Goal: Transaction & Acquisition: Purchase product/service

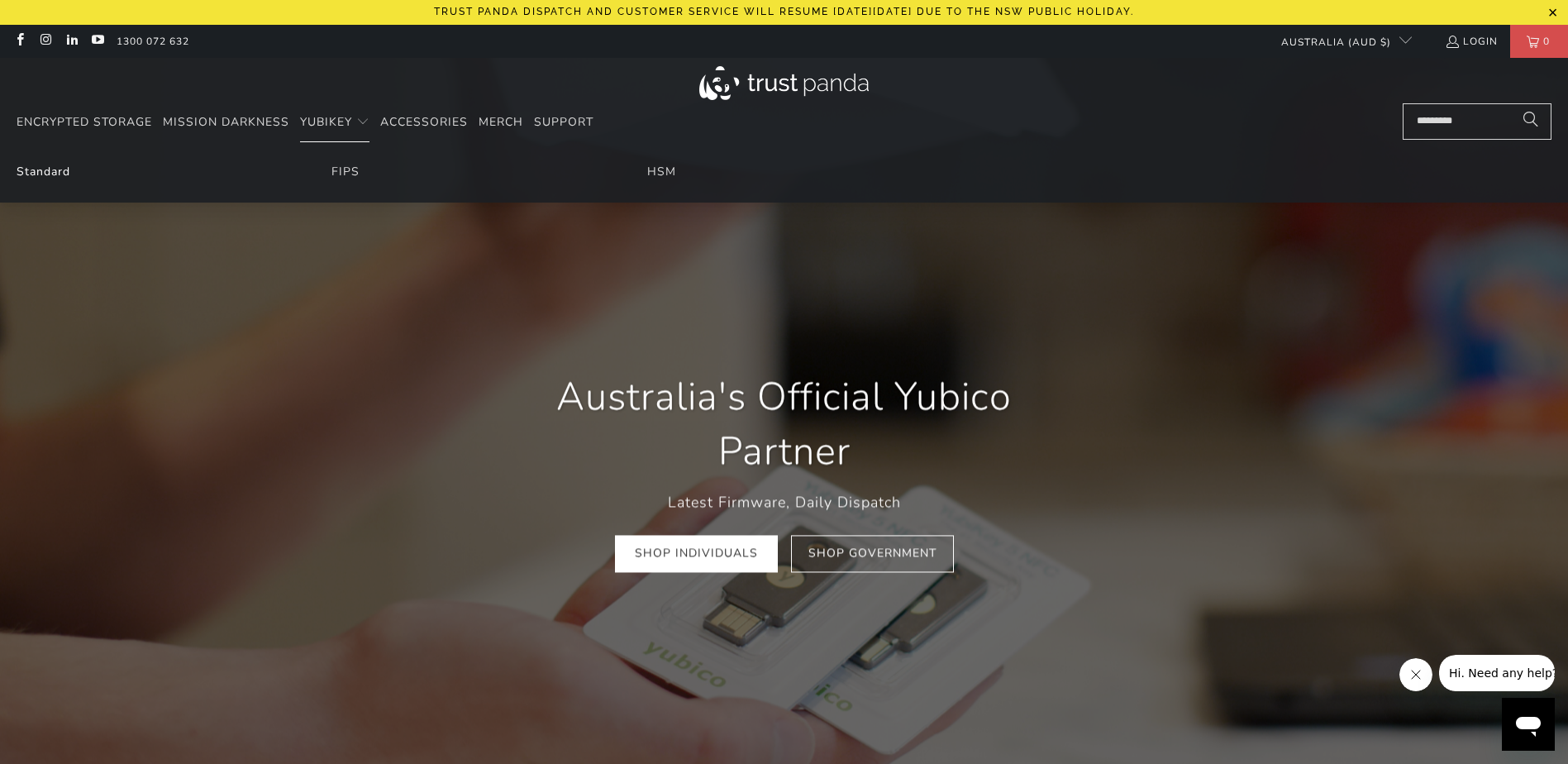
click at [38, 170] on link "Standard" at bounding box center [43, 171] width 53 height 16
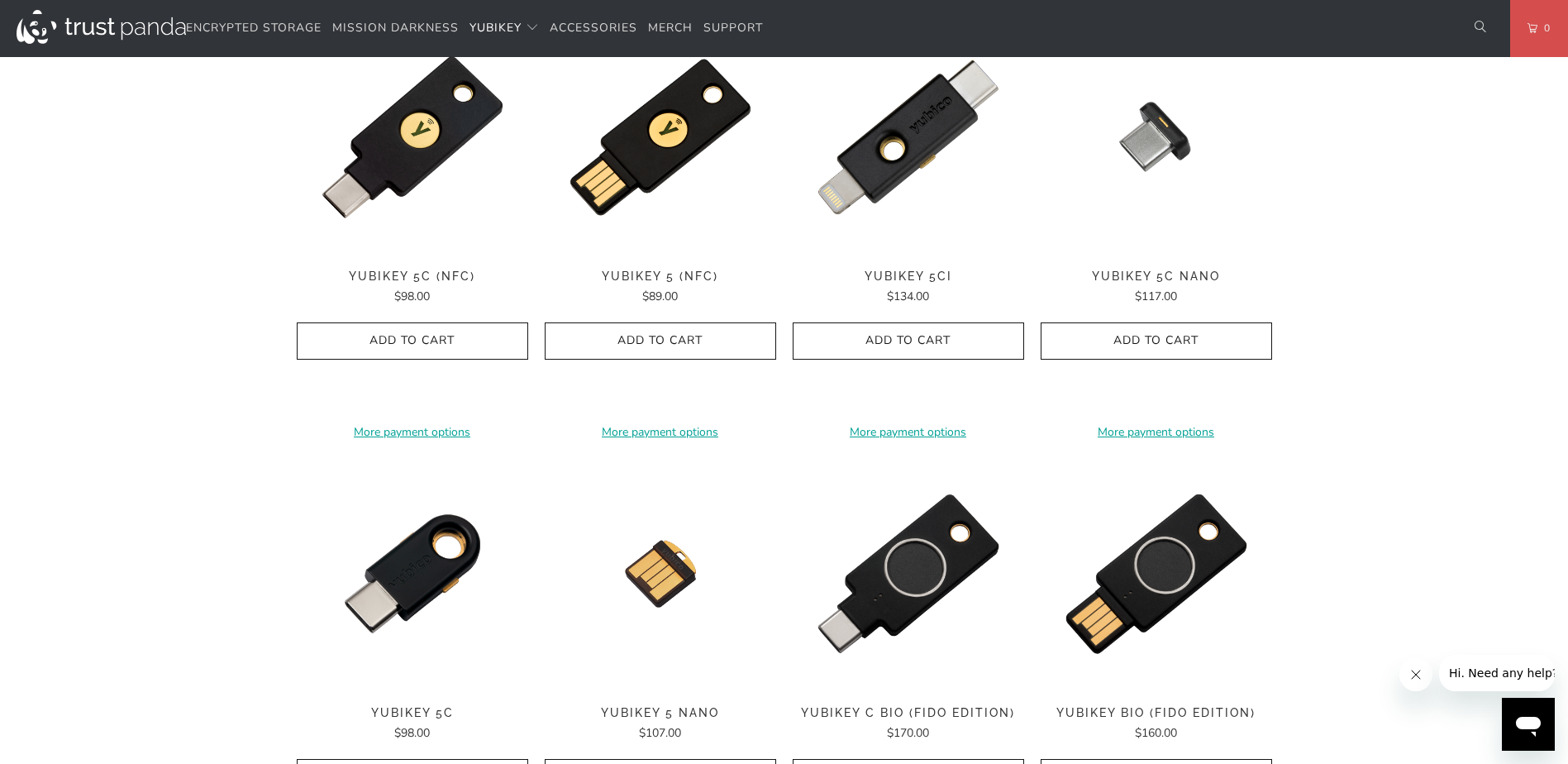
scroll to position [909, 0]
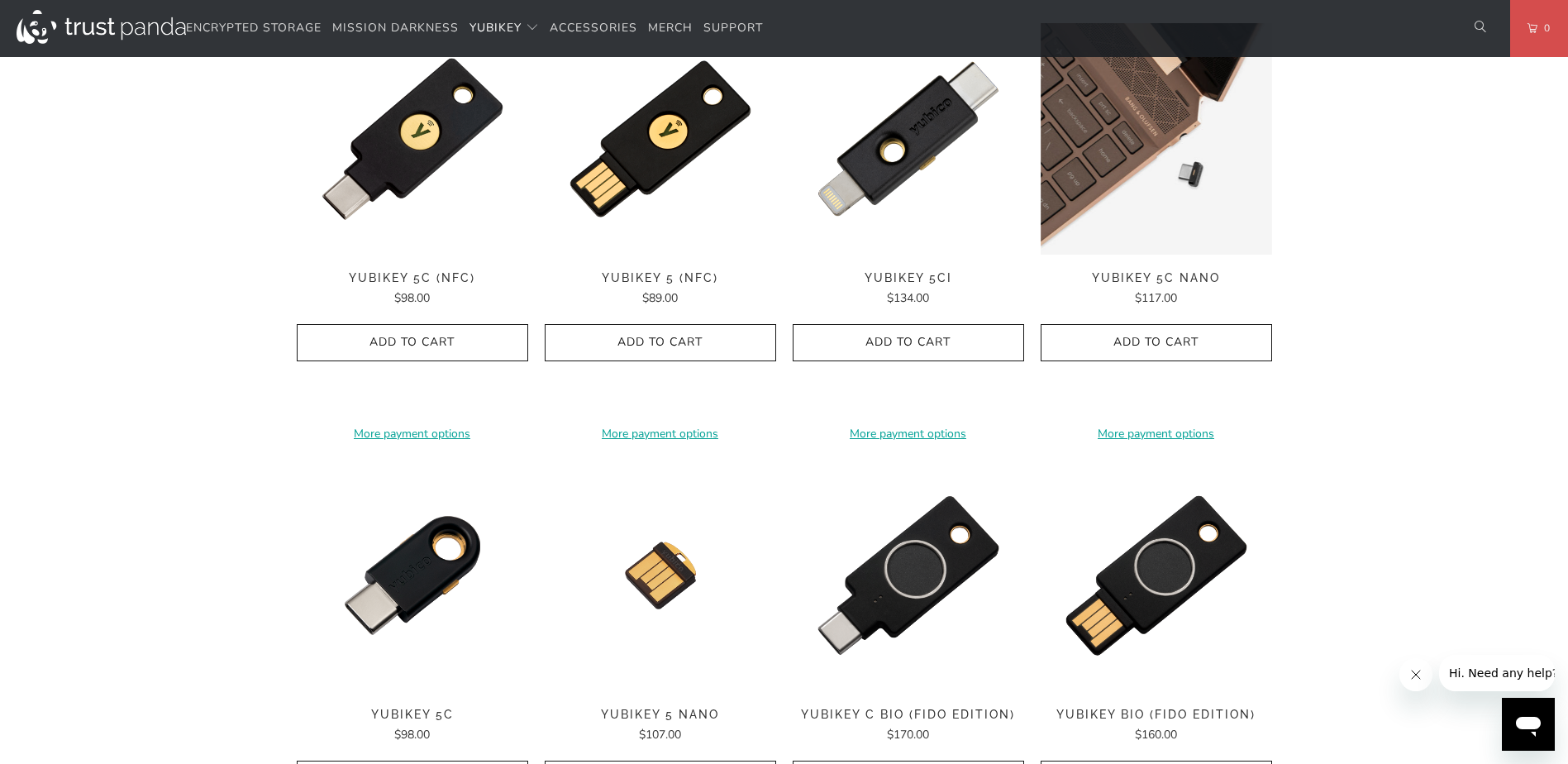
click at [1129, 145] on img at bounding box center [1156, 139] width 231 height 232
